Goal: Use online tool/utility: Utilize a website feature to perform a specific function

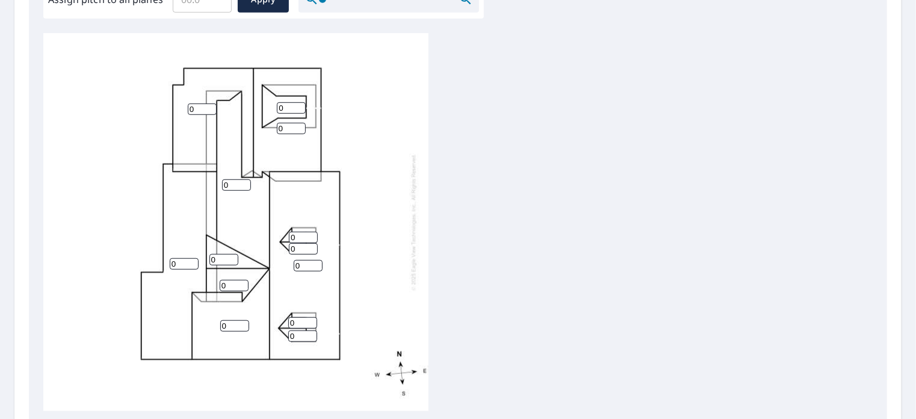
scroll to position [392, 0]
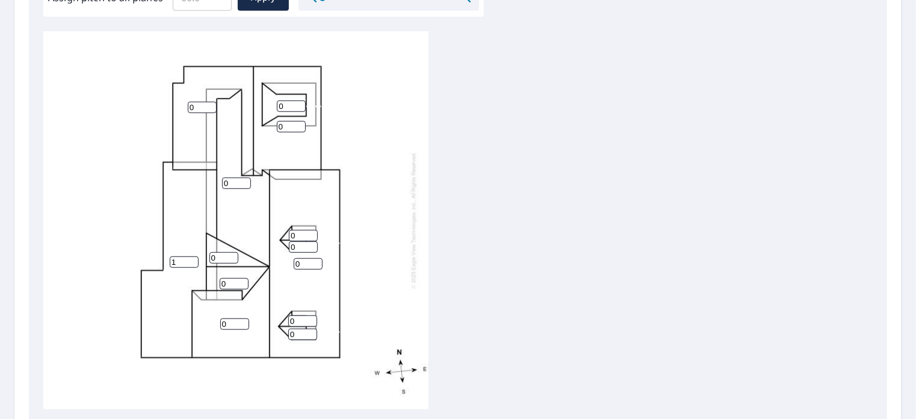
click at [193, 260] on input "1" at bounding box center [184, 262] width 29 height 11
click at [193, 260] on input "2" at bounding box center [184, 262] width 29 height 11
type input "3"
click at [193, 260] on input "3" at bounding box center [184, 262] width 29 height 11
click at [309, 332] on input "1" at bounding box center [302, 334] width 29 height 11
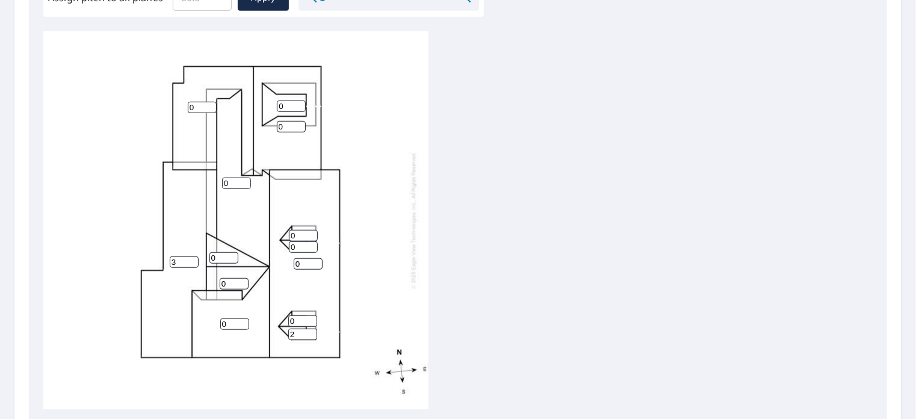
click at [309, 332] on input "2" at bounding box center [302, 334] width 29 height 11
click at [309, 332] on input "3" at bounding box center [302, 334] width 29 height 11
click at [309, 332] on input "4" at bounding box center [302, 334] width 29 height 11
click at [309, 332] on input "5" at bounding box center [302, 334] width 29 height 11
type input "6"
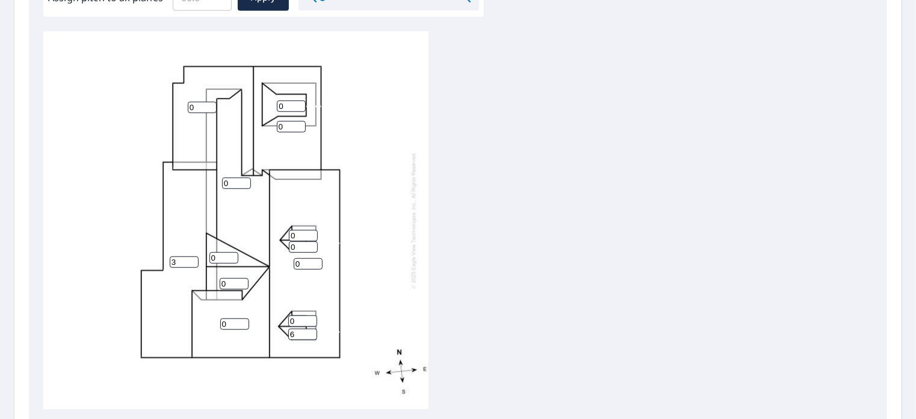
click at [309, 332] on input "6" at bounding box center [302, 334] width 29 height 11
click at [310, 318] on input "1" at bounding box center [302, 321] width 29 height 11
click at [310, 318] on input "2" at bounding box center [302, 321] width 29 height 11
click at [310, 318] on input "3" at bounding box center [302, 321] width 29 height 11
click at [310, 318] on input "4" at bounding box center [302, 321] width 29 height 11
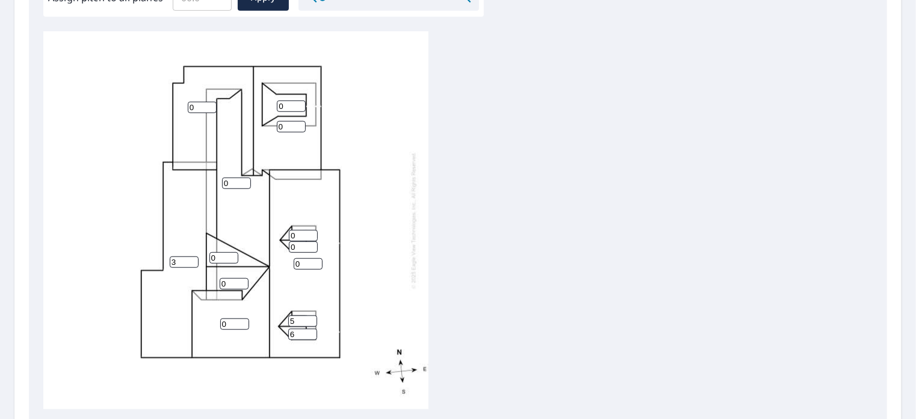
click at [310, 318] on input "5" at bounding box center [302, 321] width 29 height 11
click at [310, 318] on input "6" at bounding box center [302, 321] width 29 height 11
type input "7"
click at [310, 318] on input "7" at bounding box center [302, 321] width 29 height 11
type input "7"
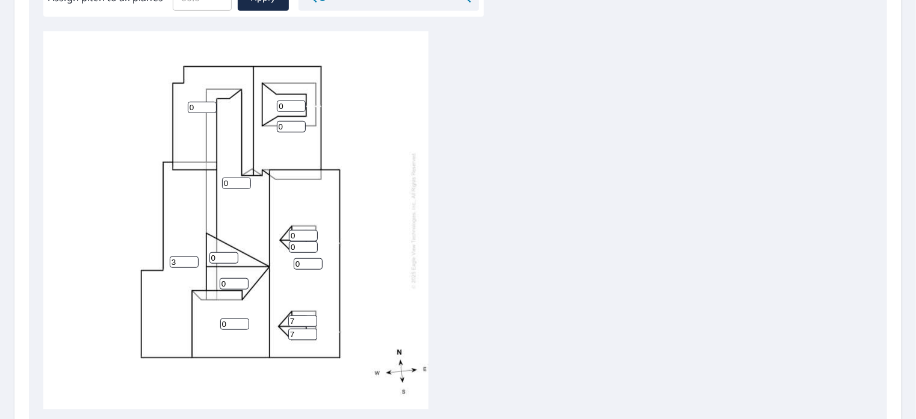
click at [311, 332] on input "7" at bounding box center [302, 334] width 29 height 11
click at [316, 261] on input "1" at bounding box center [308, 263] width 29 height 11
click at [316, 261] on input "2" at bounding box center [308, 263] width 29 height 11
click at [316, 261] on input "3" at bounding box center [308, 263] width 29 height 11
click at [316, 261] on input "4" at bounding box center [308, 263] width 29 height 11
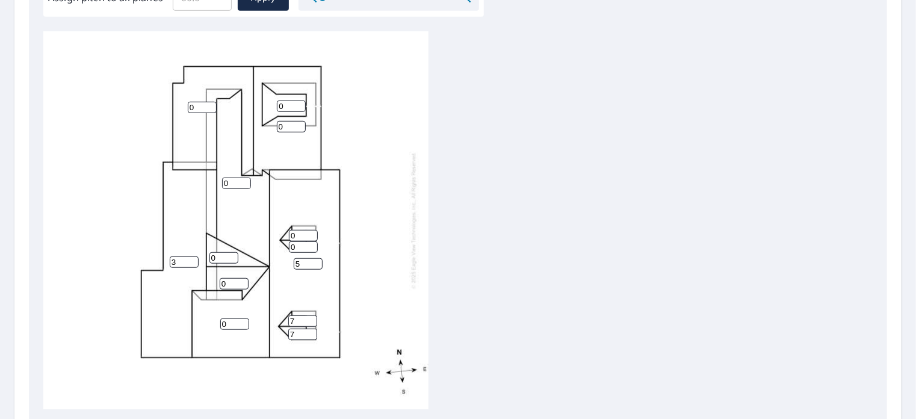
click at [316, 261] on input "5" at bounding box center [308, 263] width 29 height 11
click at [316, 261] on input "6" at bounding box center [308, 263] width 29 height 11
click at [316, 261] on input "7" at bounding box center [308, 263] width 29 height 11
type input "8"
click at [316, 261] on input "8" at bounding box center [308, 263] width 29 height 11
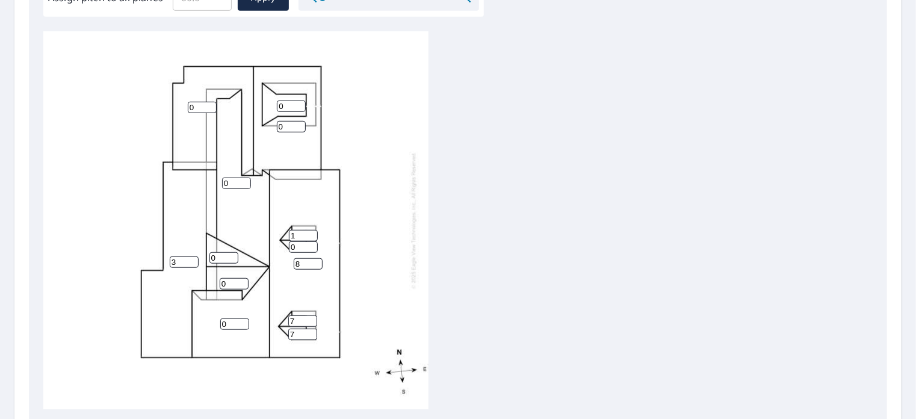
click at [311, 232] on input "1" at bounding box center [303, 235] width 29 height 11
click at [311, 232] on input "2" at bounding box center [303, 235] width 29 height 11
click at [311, 232] on input "3" at bounding box center [303, 235] width 29 height 11
click at [311, 232] on input "4" at bounding box center [303, 235] width 29 height 11
click at [311, 232] on input "5" at bounding box center [303, 235] width 29 height 11
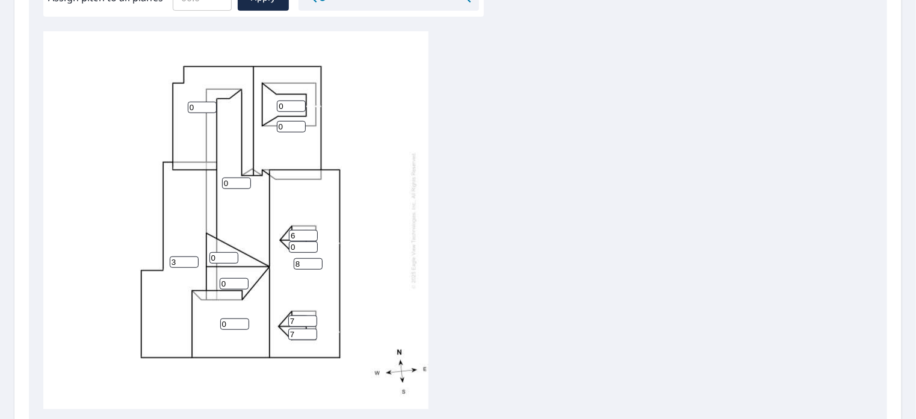
click at [311, 232] on input "6" at bounding box center [303, 235] width 29 height 11
click at [311, 232] on input "7" at bounding box center [303, 235] width 29 height 11
type input "8"
click at [311, 232] on input "8" at bounding box center [303, 235] width 29 height 11
click at [311, 243] on input "1" at bounding box center [303, 246] width 29 height 11
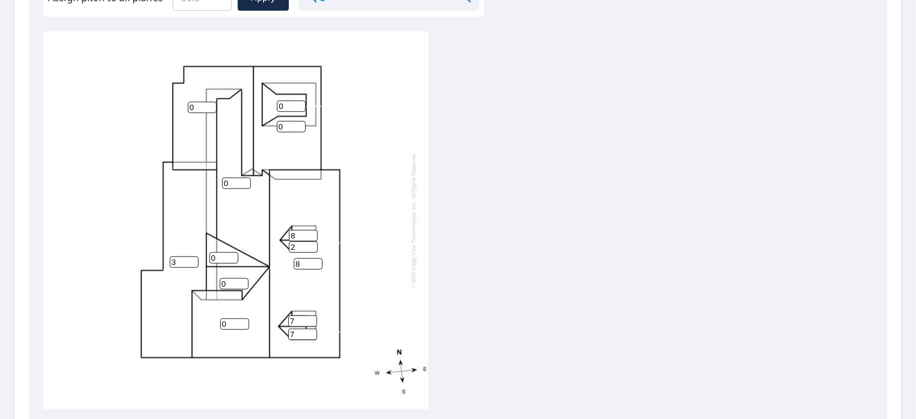
click at [311, 243] on input "2" at bounding box center [303, 246] width 29 height 11
click at [311, 243] on input "3" at bounding box center [303, 246] width 29 height 11
click at [311, 243] on input "4" at bounding box center [303, 246] width 29 height 11
click at [311, 243] on input "5" at bounding box center [303, 246] width 29 height 11
click at [311, 243] on input "6" at bounding box center [303, 246] width 29 height 11
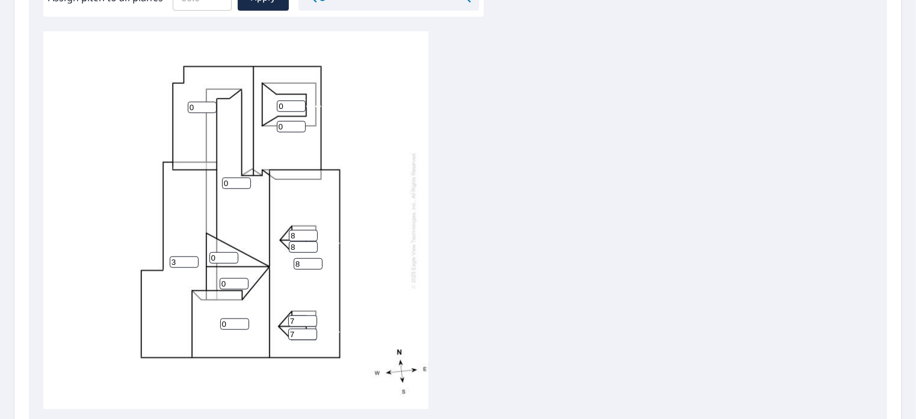
type input "8"
click at [311, 243] on input "8" at bounding box center [303, 246] width 29 height 11
type input "8"
click at [309, 319] on input "8" at bounding box center [302, 321] width 29 height 11
type input "8"
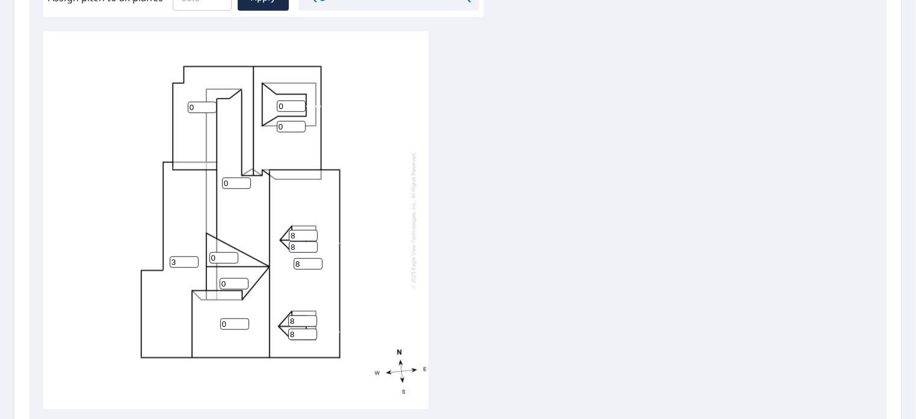
click at [310, 332] on input "8" at bounding box center [302, 334] width 29 height 11
click at [300, 125] on input "1" at bounding box center [291, 126] width 29 height 11
click at [300, 125] on input "2" at bounding box center [291, 126] width 29 height 11
click at [300, 125] on input "3" at bounding box center [291, 126] width 29 height 11
type input "4"
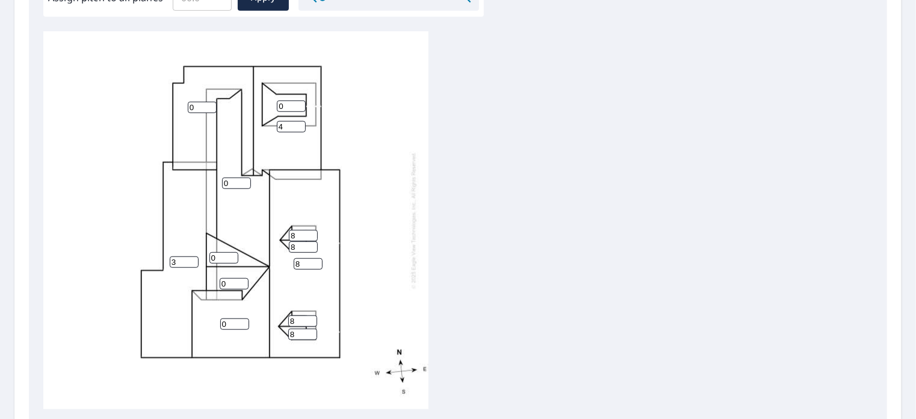
click at [300, 125] on input "4" at bounding box center [291, 126] width 29 height 11
click at [299, 103] on input "1" at bounding box center [291, 106] width 29 height 11
click at [299, 103] on input "2" at bounding box center [291, 106] width 29 height 11
click at [299, 103] on input "3" at bounding box center [291, 106] width 29 height 11
click at [299, 103] on input "4" at bounding box center [291, 106] width 29 height 11
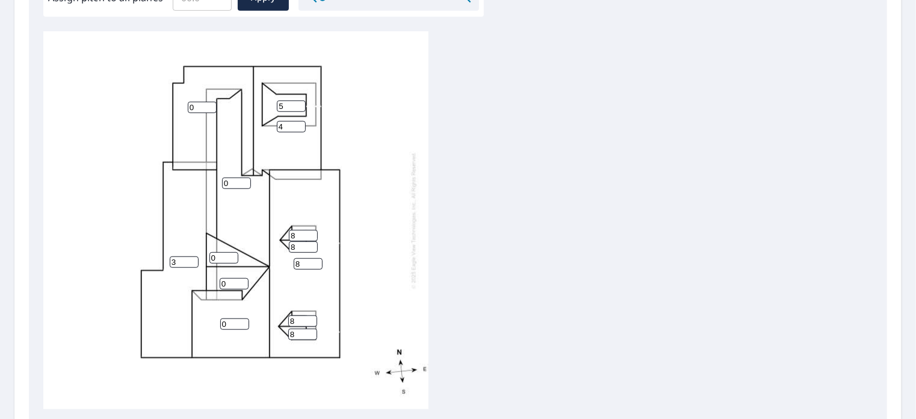
click at [299, 103] on input "5" at bounding box center [291, 106] width 29 height 11
type input "6"
click at [299, 103] on input "6" at bounding box center [291, 106] width 29 height 11
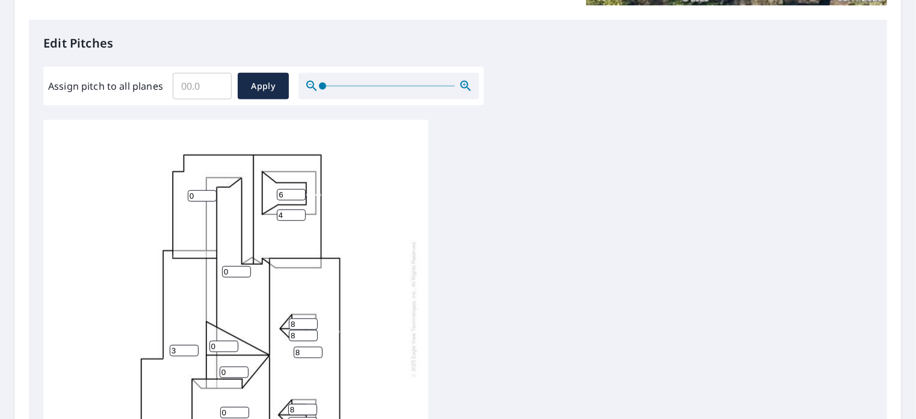
scroll to position [359, 0]
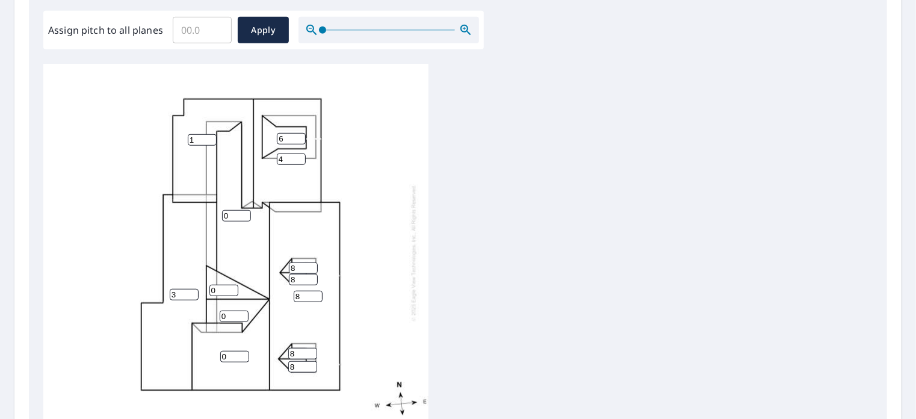
click at [210, 137] on input "1" at bounding box center [202, 139] width 29 height 11
click at [210, 137] on input "2" at bounding box center [202, 139] width 29 height 11
click at [210, 137] on input "3" at bounding box center [202, 139] width 29 height 11
click at [210, 137] on input "4" at bounding box center [202, 139] width 29 height 11
click at [210, 137] on input "5" at bounding box center [202, 139] width 29 height 11
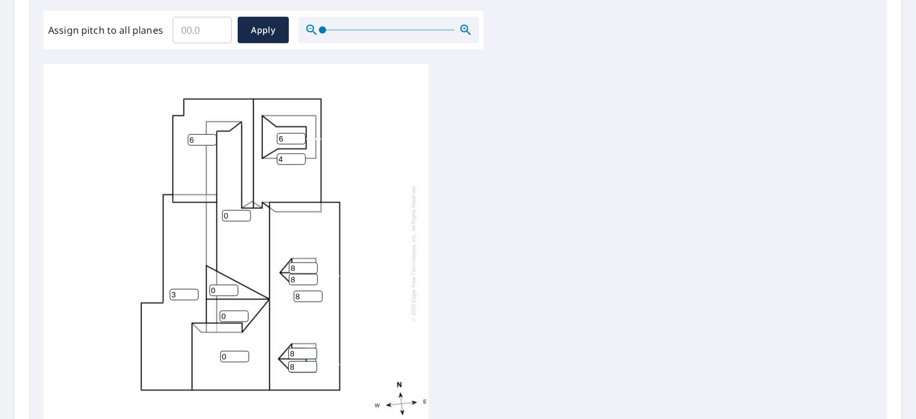
click at [210, 137] on input "6" at bounding box center [202, 139] width 29 height 11
type input "7"
click at [210, 137] on input "7" at bounding box center [202, 139] width 29 height 11
click at [246, 213] on input "1" at bounding box center [236, 215] width 29 height 11
click at [246, 213] on input "2" at bounding box center [236, 215] width 29 height 11
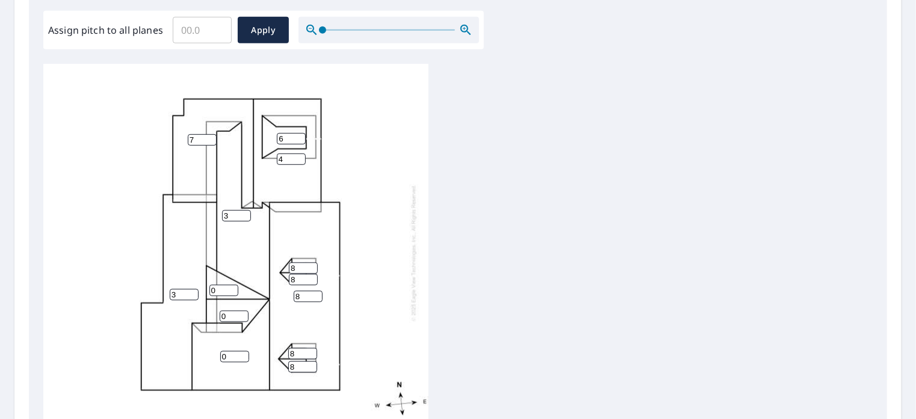
click at [246, 213] on input "3" at bounding box center [236, 215] width 29 height 11
click at [246, 213] on input "4" at bounding box center [236, 215] width 29 height 11
click at [246, 213] on input "5" at bounding box center [236, 215] width 29 height 11
type input "6"
click at [246, 213] on input "6" at bounding box center [236, 215] width 29 height 11
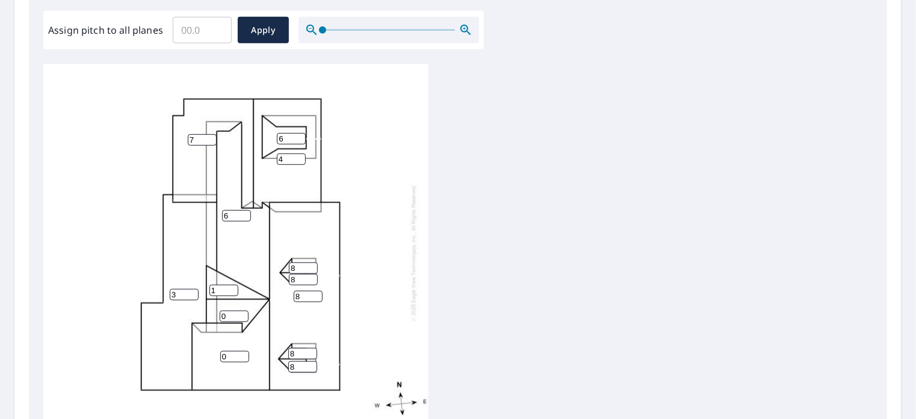
click at [231, 288] on input "1" at bounding box center [224, 290] width 29 height 11
click at [231, 288] on input "2" at bounding box center [224, 290] width 29 height 11
click at [231, 288] on input "3" at bounding box center [224, 290] width 29 height 11
click at [231, 288] on input "4" at bounding box center [224, 290] width 29 height 11
click at [231, 288] on input "5" at bounding box center [224, 290] width 29 height 11
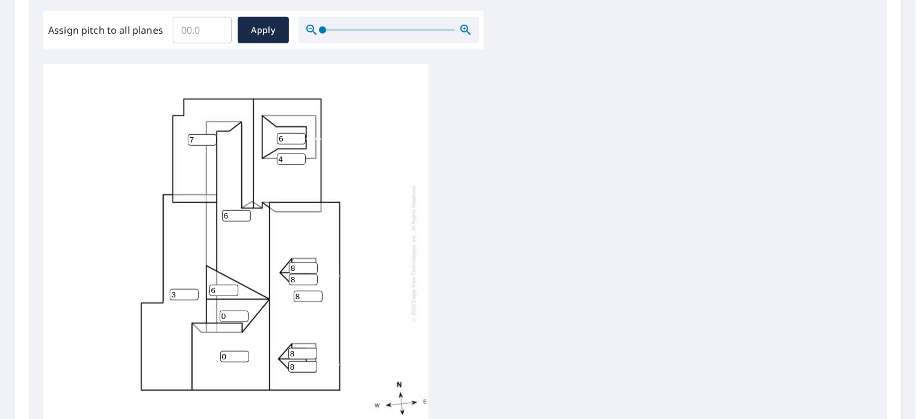
type input "6"
click at [231, 288] on input "6" at bounding box center [224, 290] width 29 height 11
click at [243, 314] on input "1" at bounding box center [234, 316] width 29 height 11
click at [243, 314] on input "2" at bounding box center [234, 316] width 29 height 11
click at [243, 314] on input "3" at bounding box center [234, 316] width 29 height 11
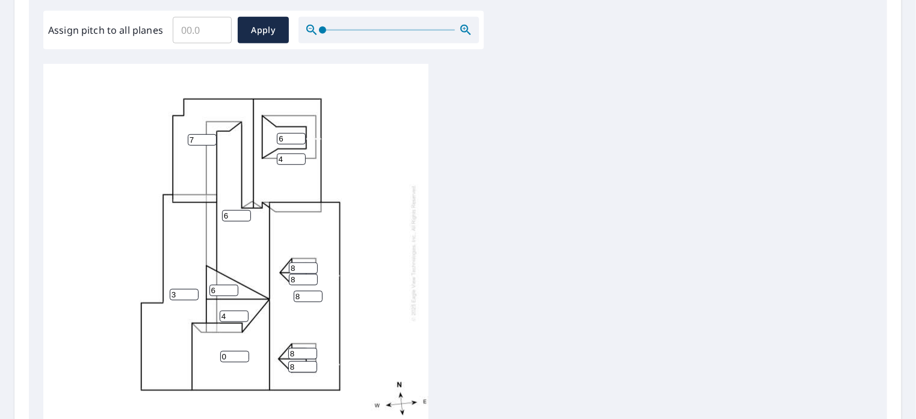
click at [243, 314] on input "4" at bounding box center [234, 316] width 29 height 11
click at [243, 314] on input "5" at bounding box center [234, 316] width 29 height 11
type input "6"
click at [243, 314] on input "6" at bounding box center [234, 316] width 29 height 11
click at [243, 353] on input "1" at bounding box center [234, 356] width 29 height 11
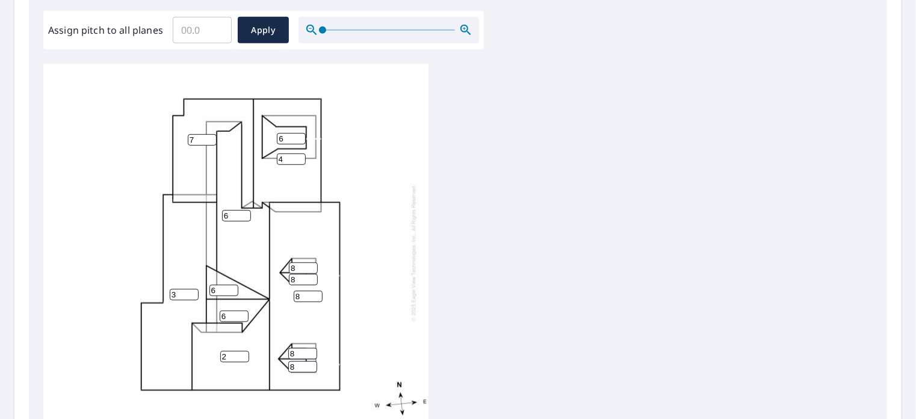
click at [243, 353] on input "2" at bounding box center [234, 356] width 29 height 11
click at [243, 353] on input "3" at bounding box center [234, 356] width 29 height 11
click at [243, 353] on input "4" at bounding box center [234, 356] width 29 height 11
click at [243, 353] on input "5" at bounding box center [234, 356] width 29 height 11
type input "6"
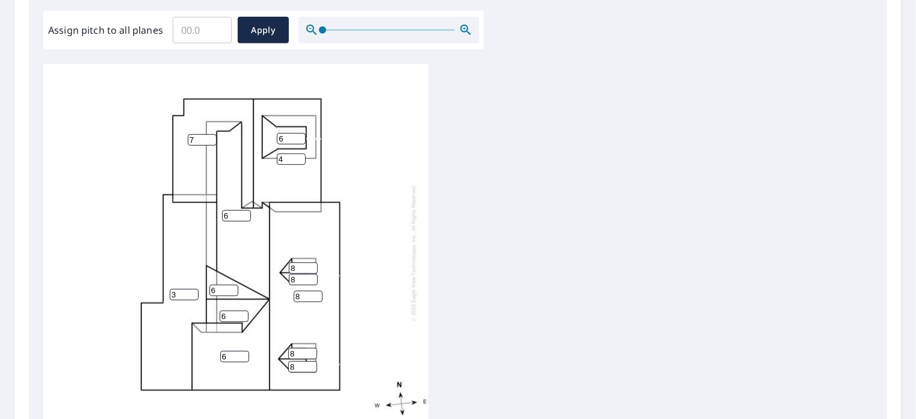
click at [243, 353] on input "6" at bounding box center [234, 356] width 29 height 11
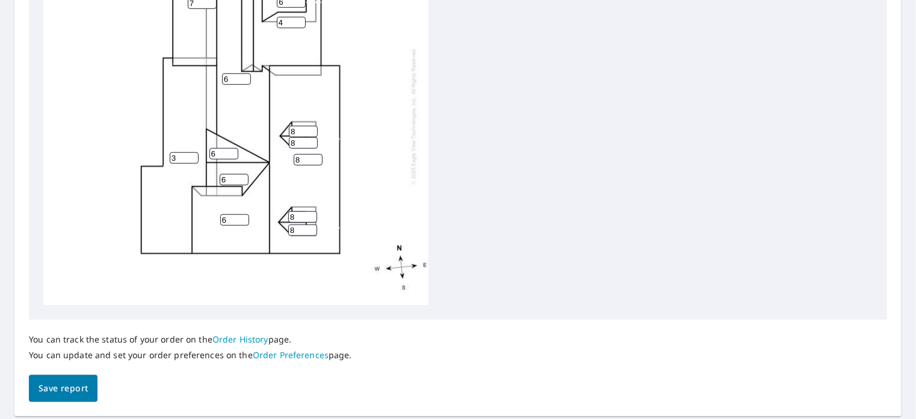
scroll to position [533, 0]
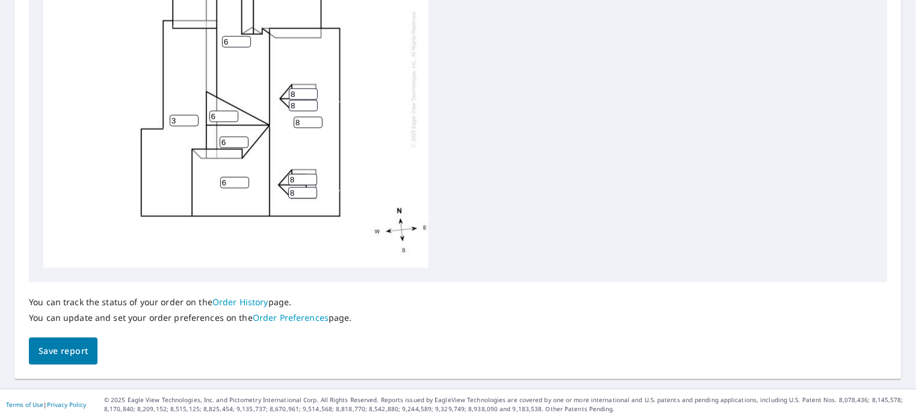
click at [64, 351] on span "Save report" at bounding box center [63, 351] width 49 height 15
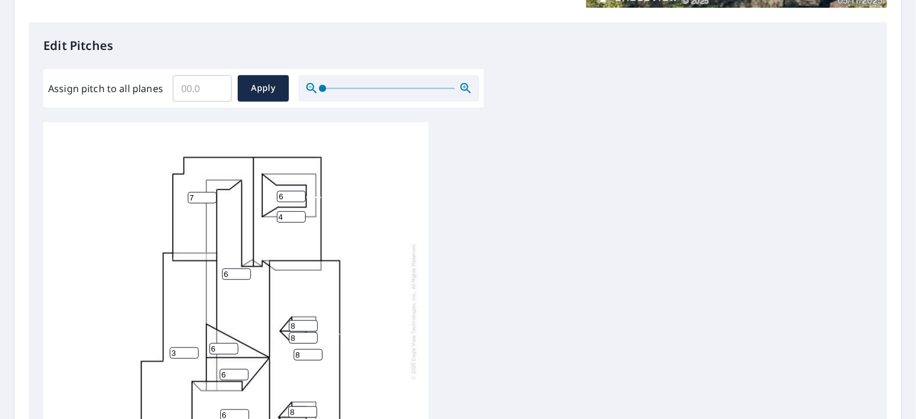
scroll to position [249, 0]
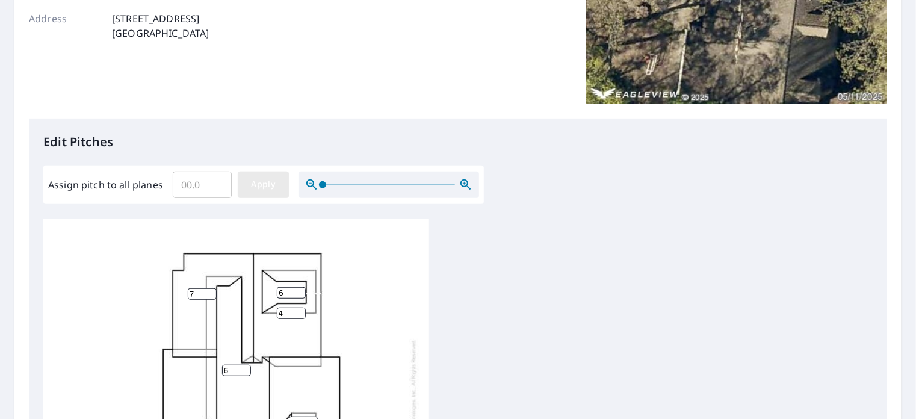
click at [271, 186] on span "Apply" at bounding box center [263, 184] width 32 height 15
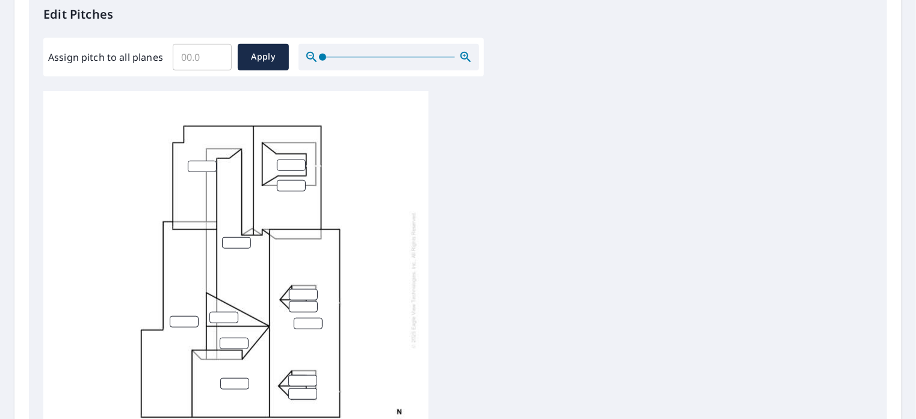
scroll to position [0, 0]
